Goal: Navigation & Orientation: Find specific page/section

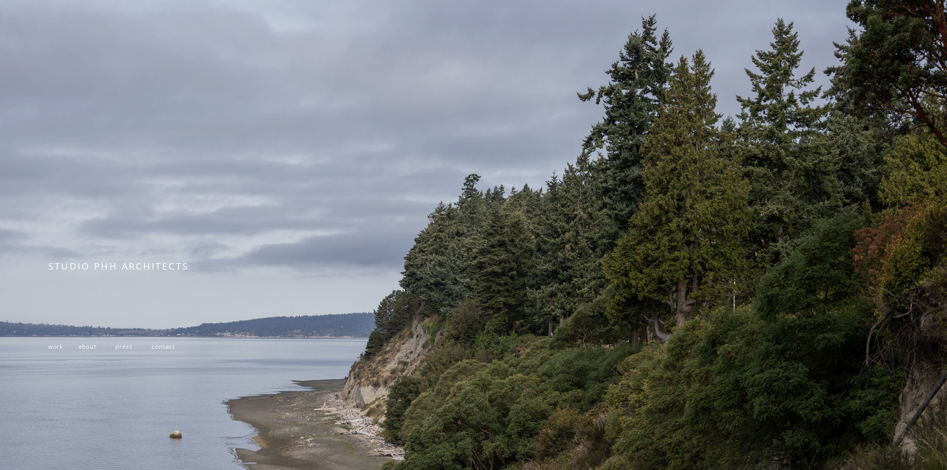
click at [54, 350] on span "work" at bounding box center [55, 346] width 15 height 8
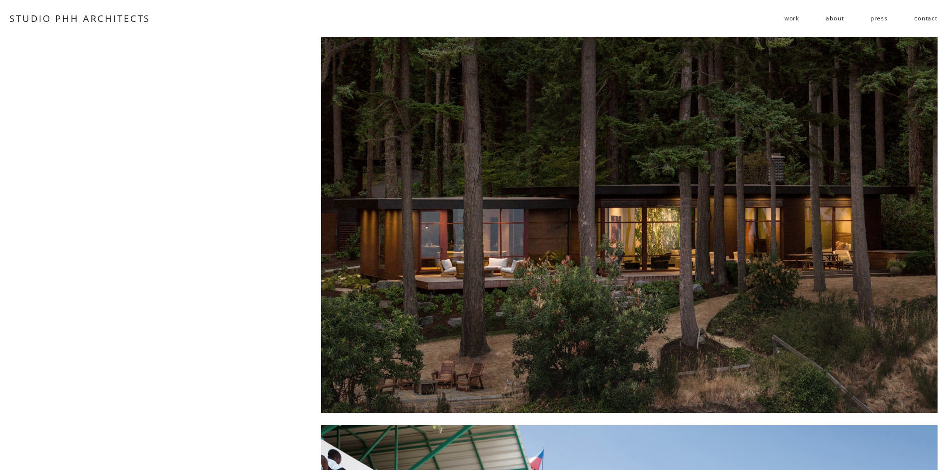
click at [0, 0] on span "residential" at bounding box center [0, 0] width 0 height 0
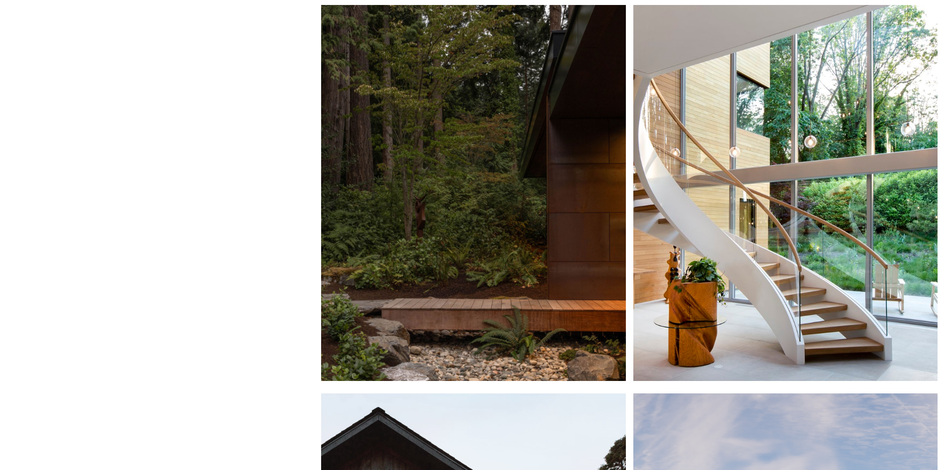
scroll to position [50, 0]
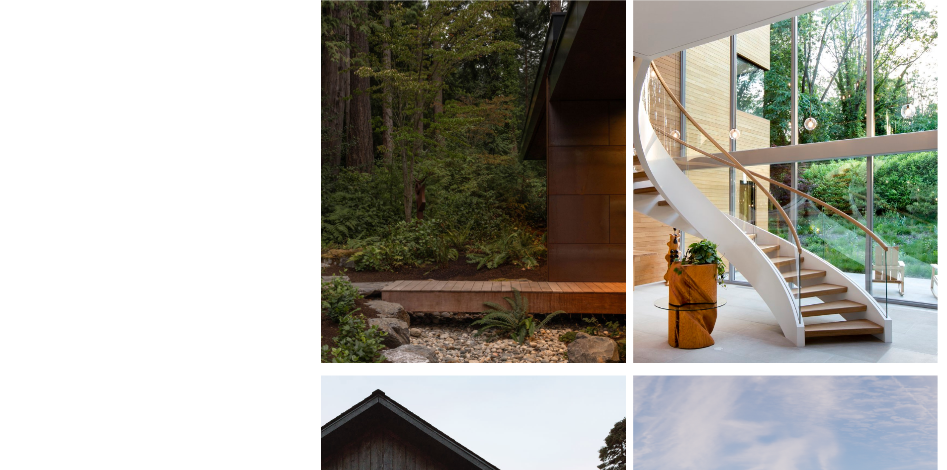
click at [528, 201] on div at bounding box center [473, 175] width 304 height 376
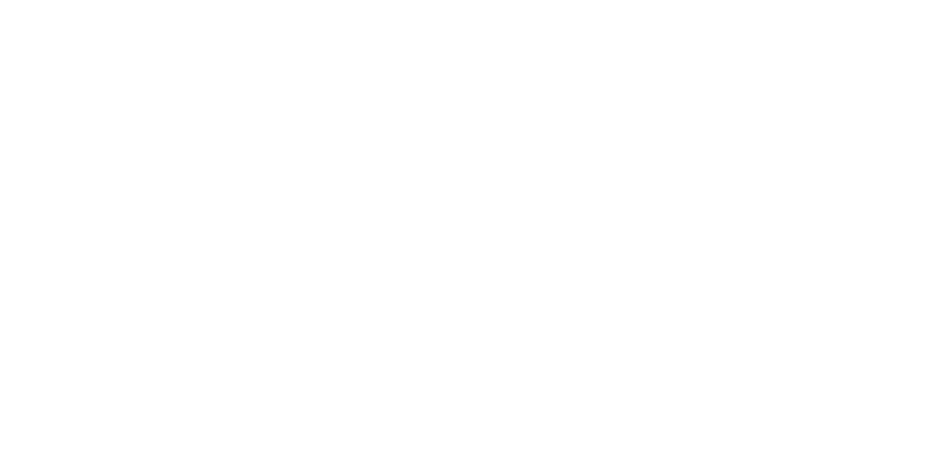
scroll to position [4971, 0]
